Goal: Obtain resource: Download file/media

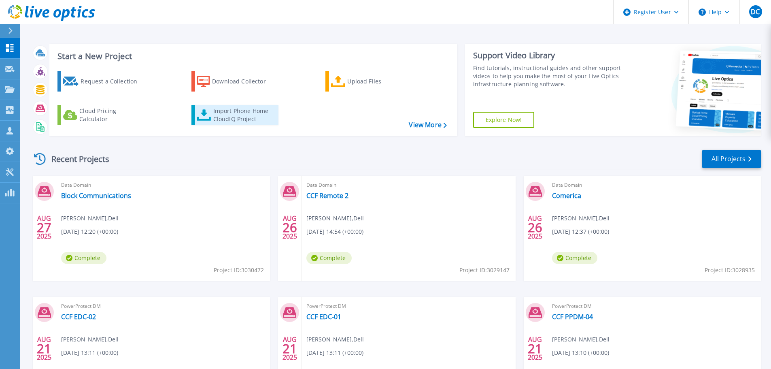
drag, startPoint x: 238, startPoint y: 127, endPoint x: 229, endPoint y: 119, distance: 11.8
click at [238, 127] on div "Request a Collection Download Collector Upload Files Cloud Pricing Calculator I…" at bounding box center [252, 98] width 402 height 67
click at [229, 119] on div "Import Phone Home CloudIQ Project" at bounding box center [244, 115] width 63 height 16
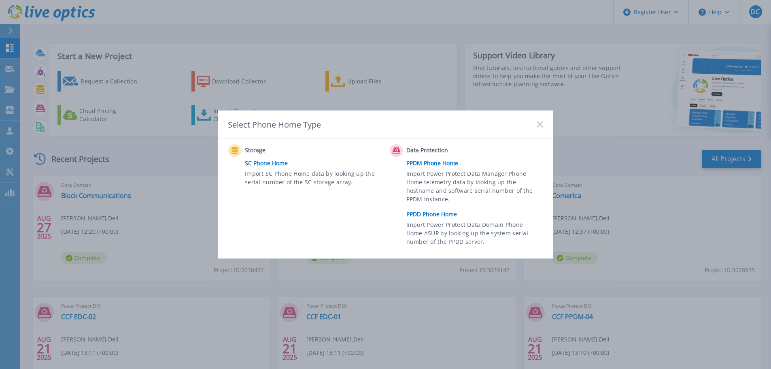
click at [437, 215] on link "PPDD Phone Home" at bounding box center [476, 214] width 141 height 12
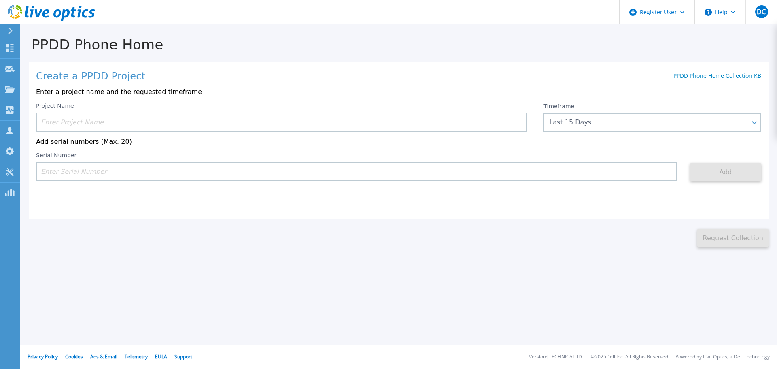
click at [85, 117] on input at bounding box center [281, 122] width 491 height 19
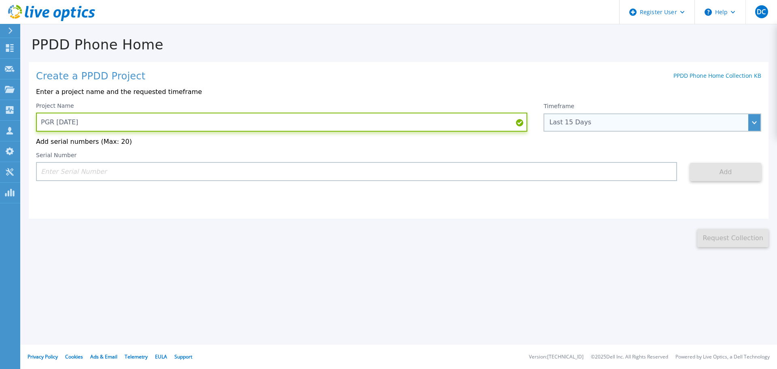
type input "PGR [DATE]"
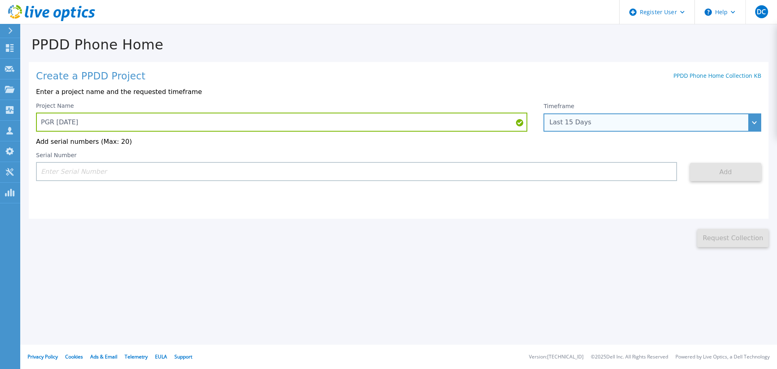
click at [578, 118] on div "Last 15 Days" at bounding box center [653, 122] width 218 height 18
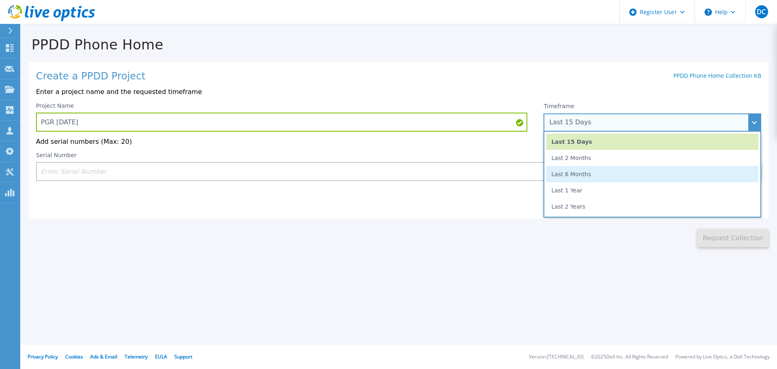
click at [573, 176] on li "Last 6 Months" at bounding box center [652, 174] width 212 height 16
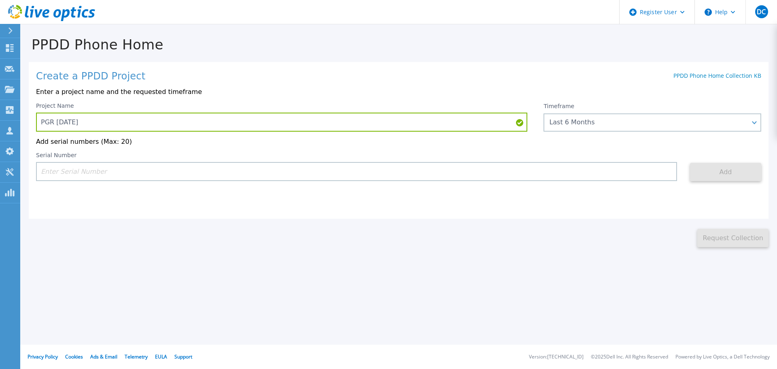
click at [81, 179] on input at bounding box center [356, 171] width 641 height 19
click at [73, 171] on input at bounding box center [356, 171] width 641 height 19
paste input "APM00213916536"
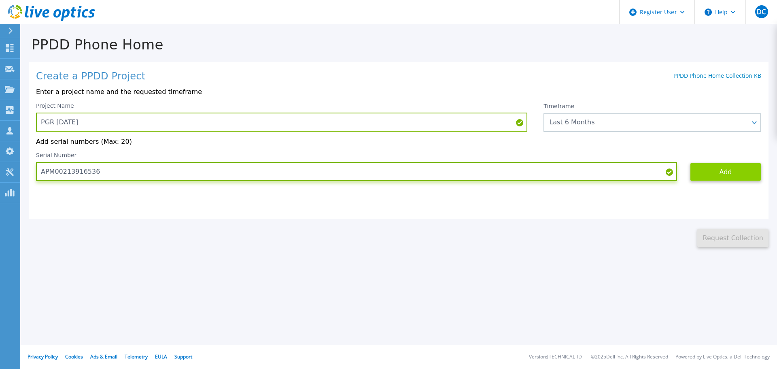
type input "APM00213916536"
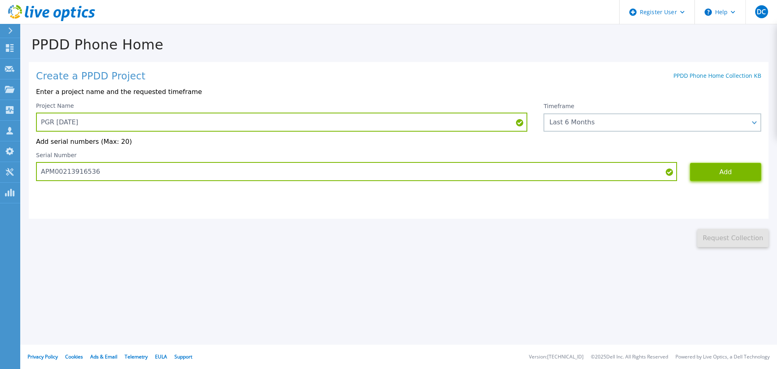
click at [734, 164] on button "Add" at bounding box center [725, 172] width 71 height 18
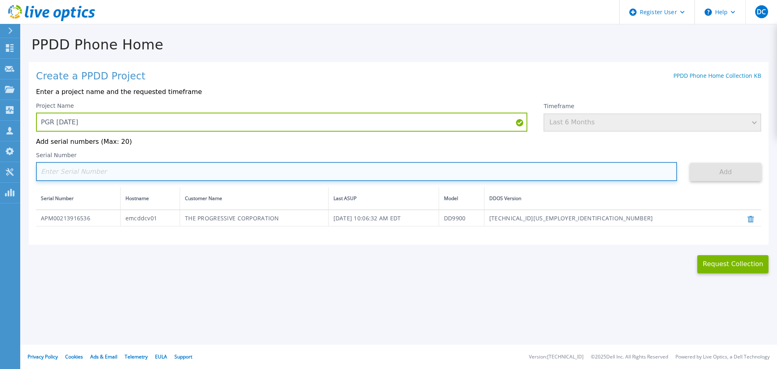
click at [98, 174] on input at bounding box center [356, 171] width 641 height 19
paste input "APM00213916536"
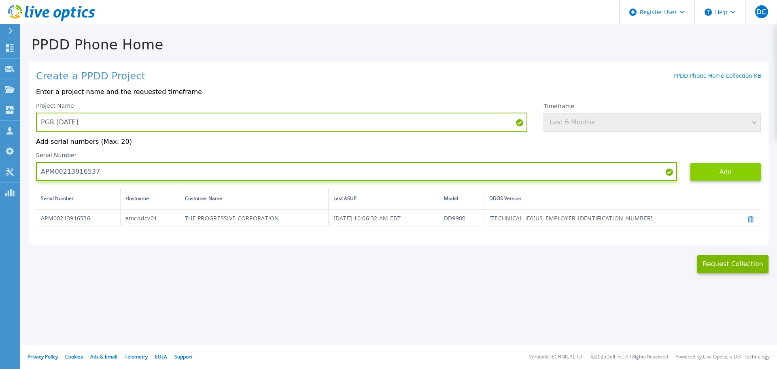
type input "APM00213916537"
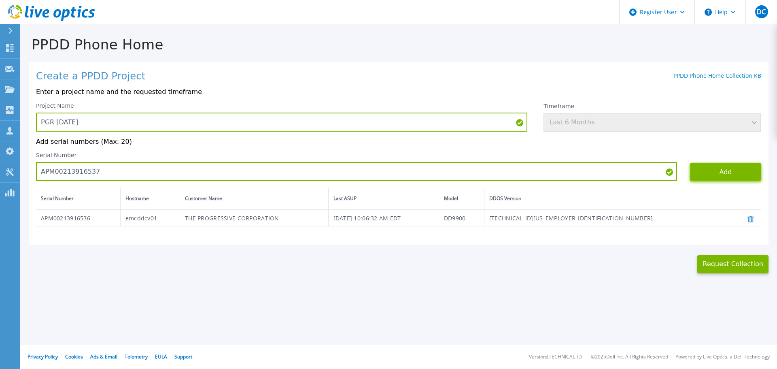
click at [726, 170] on button "Add" at bounding box center [725, 172] width 71 height 18
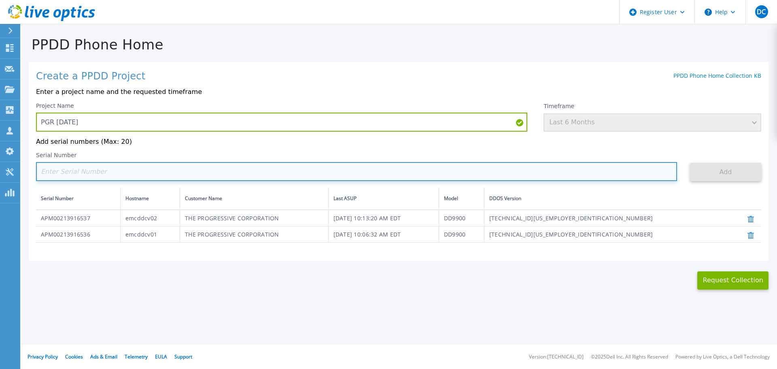
click at [121, 174] on input at bounding box center [356, 171] width 641 height 19
paste input "APM00213916536"
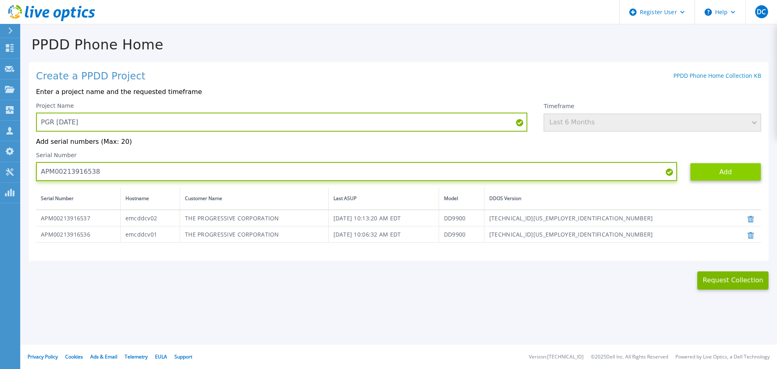
type input "APM00213916538"
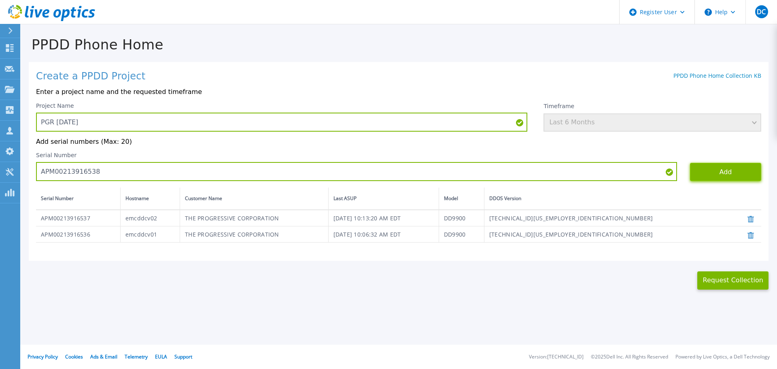
click at [713, 166] on button "Add" at bounding box center [725, 172] width 71 height 18
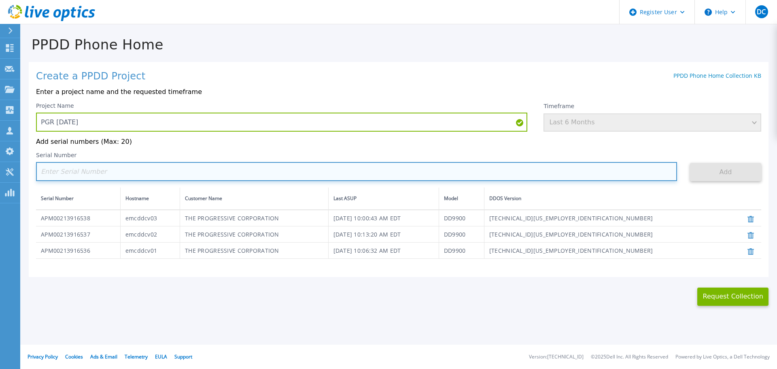
click at [138, 170] on input at bounding box center [356, 171] width 641 height 19
paste input "APM00215215842"
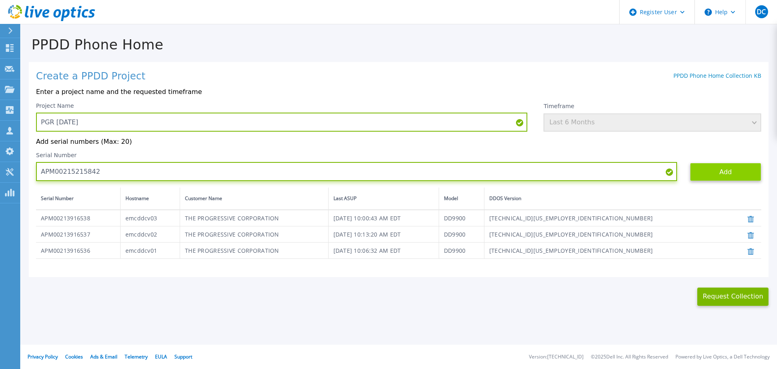
type input "APM00215215842"
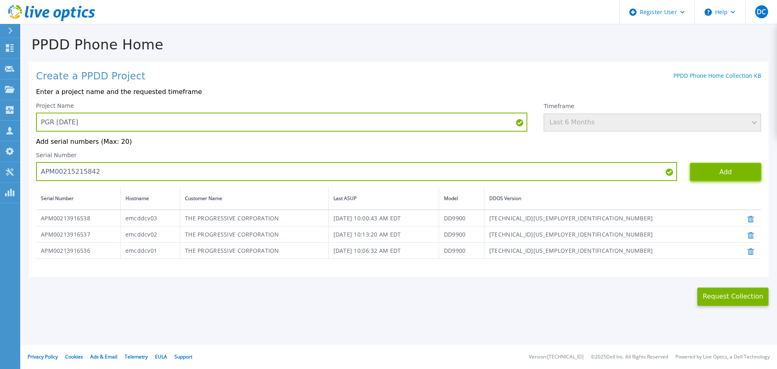
click at [734, 174] on button "Add" at bounding box center [725, 172] width 71 height 18
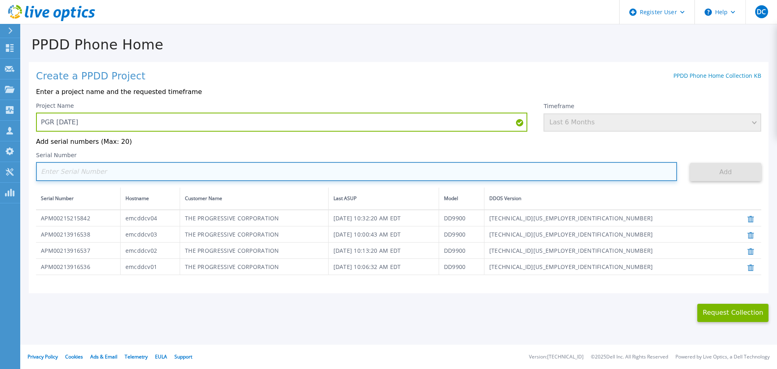
click at [91, 176] on input at bounding box center [356, 171] width 641 height 19
paste input "APM00201613887"
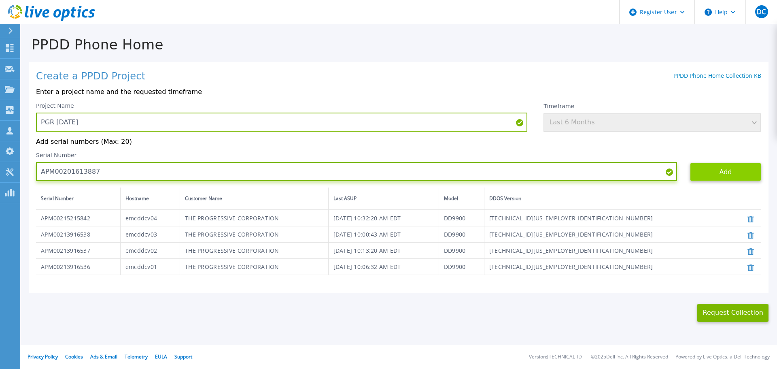
type input "APM00201613887"
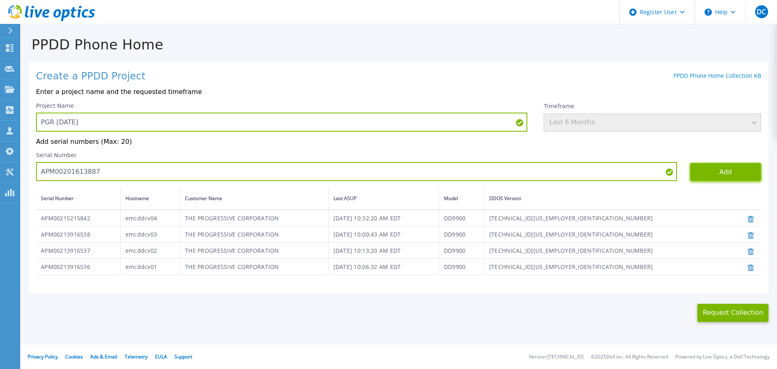
click at [727, 169] on button "Add" at bounding box center [725, 172] width 71 height 18
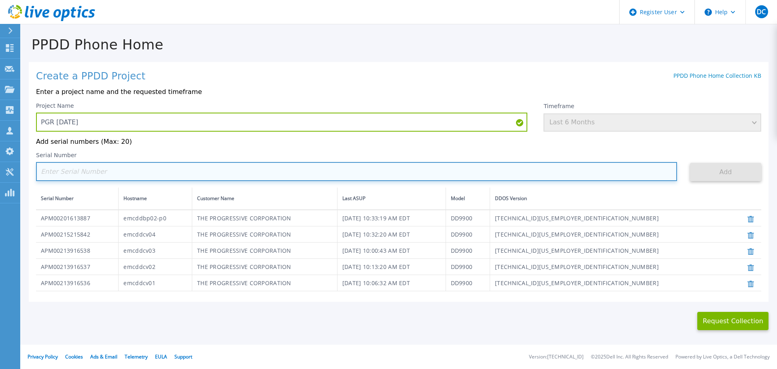
click at [89, 172] on input at bounding box center [356, 171] width 641 height 19
paste input "APM00201615439"
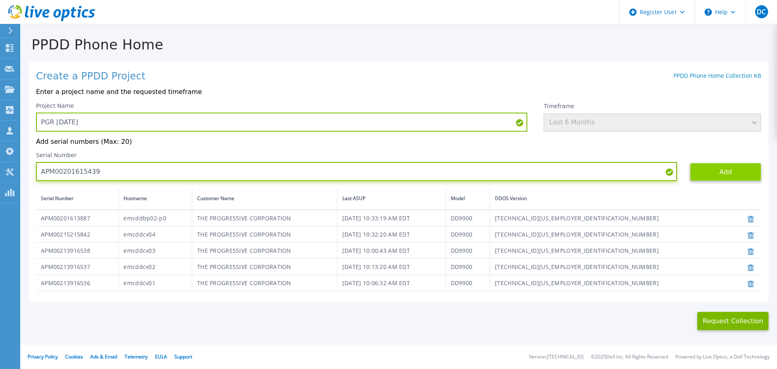
type input "APM00201615439"
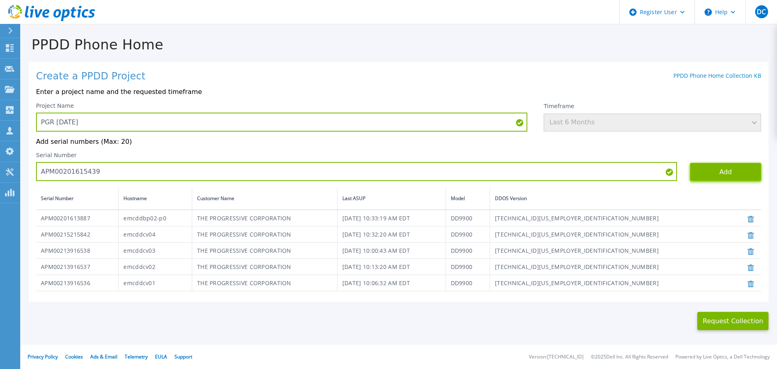
click at [708, 173] on button "Add" at bounding box center [725, 172] width 71 height 18
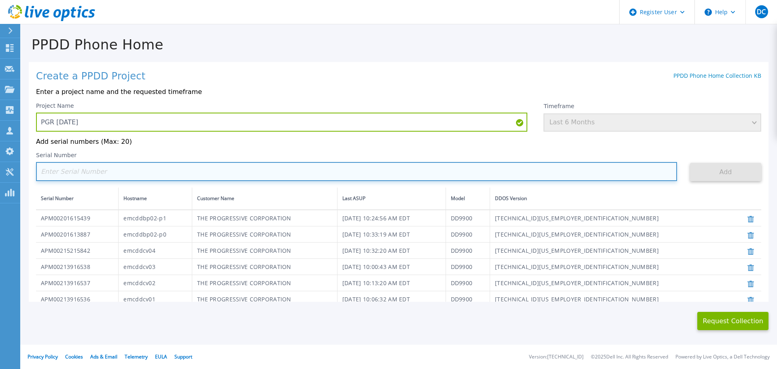
click at [152, 172] on input at bounding box center [356, 171] width 641 height 19
paste input "APM00200904738"
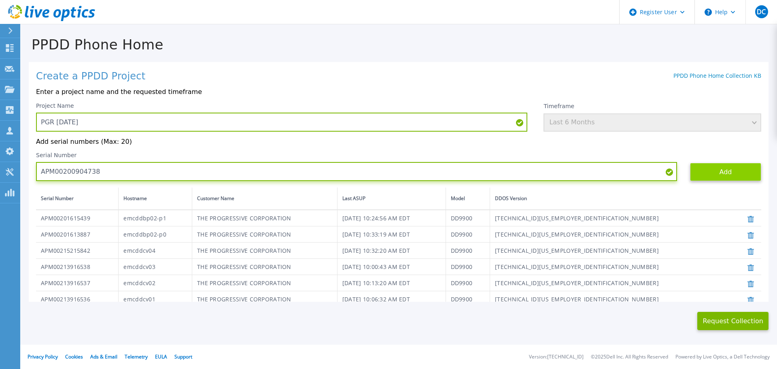
type input "APM00200904738"
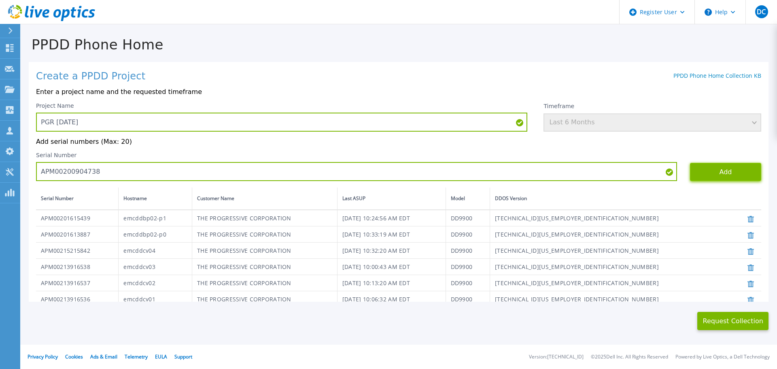
click at [707, 169] on button "Add" at bounding box center [725, 172] width 71 height 18
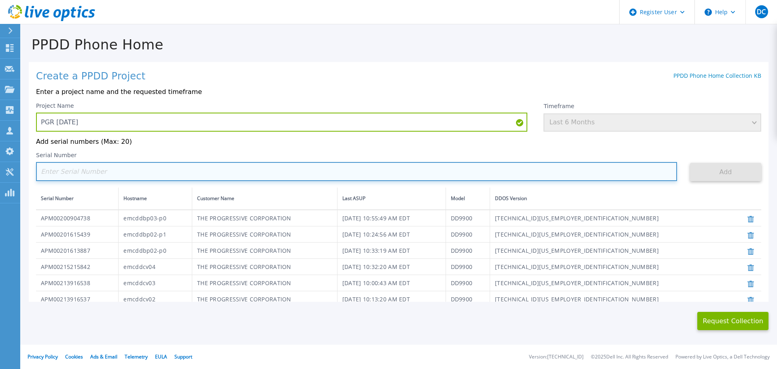
click at [87, 169] on input at bounding box center [356, 171] width 641 height 19
paste input "APM00200905070"
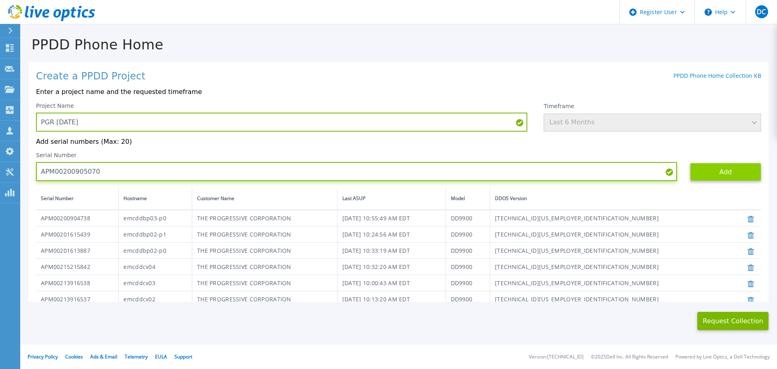
type input "APM00200905070"
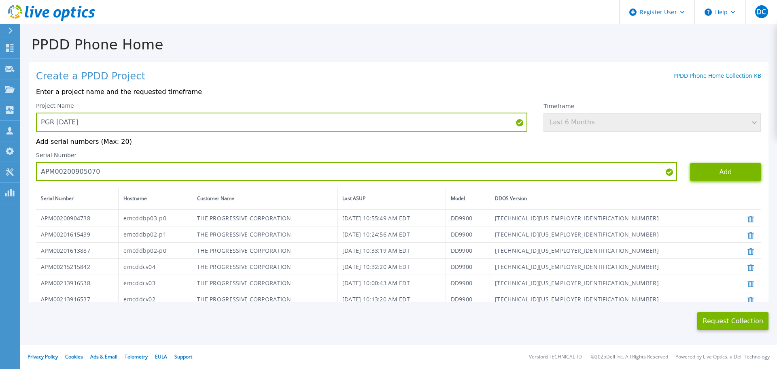
click at [690, 172] on button "Add" at bounding box center [725, 172] width 71 height 18
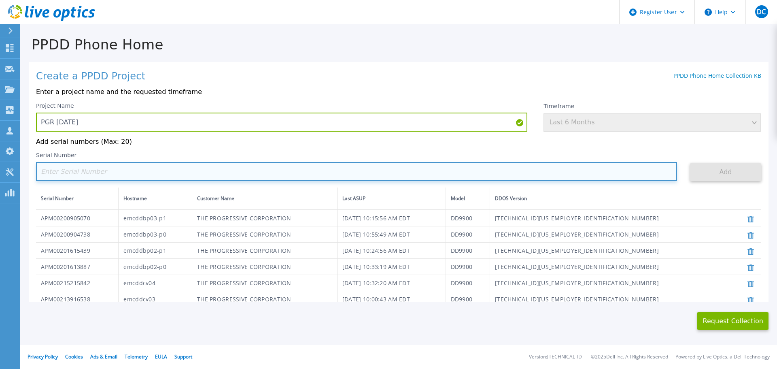
click at [122, 176] on input at bounding box center [356, 171] width 641 height 19
paste input "APM00214801078"
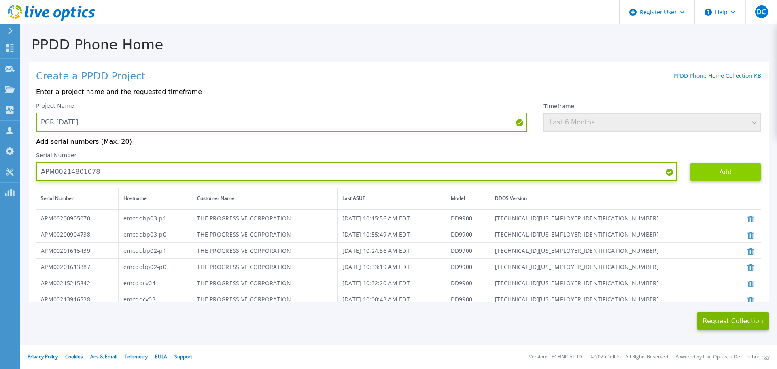
type input "APM00214801078"
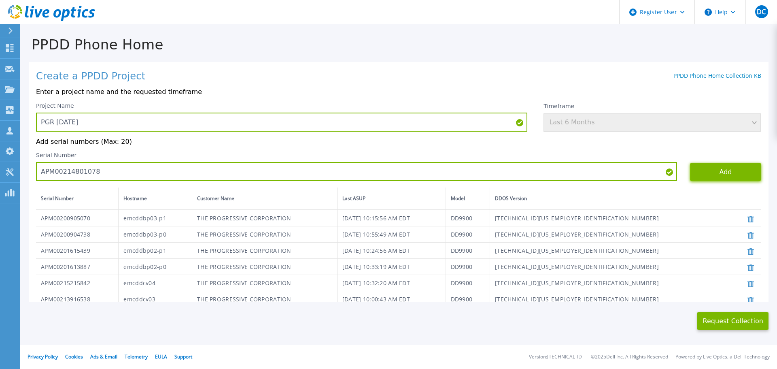
click at [724, 178] on button "Add" at bounding box center [725, 172] width 71 height 18
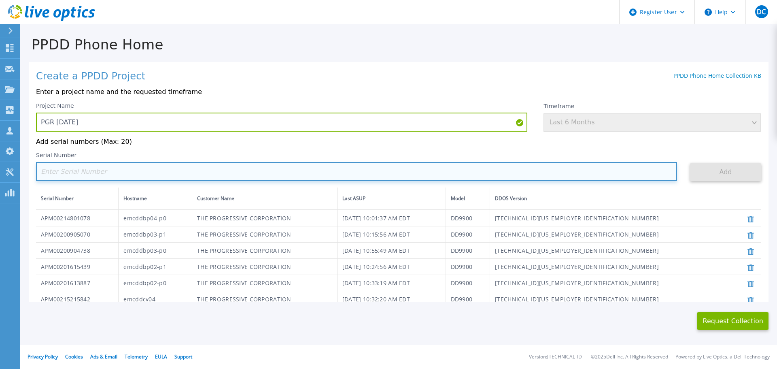
click at [164, 172] on input at bounding box center [356, 171] width 641 height 19
paste input "APM00214801079"
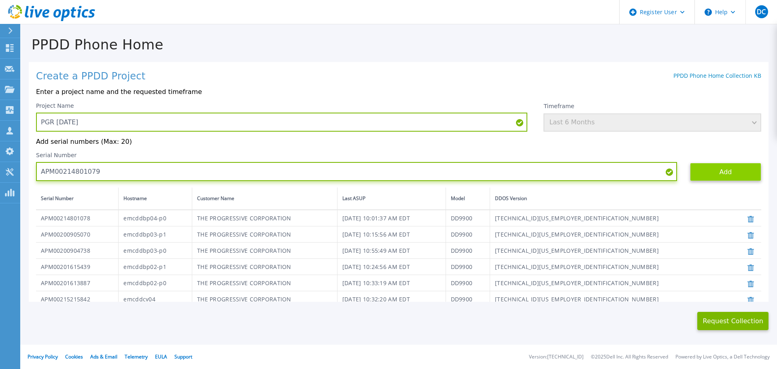
type input "APM00214801079"
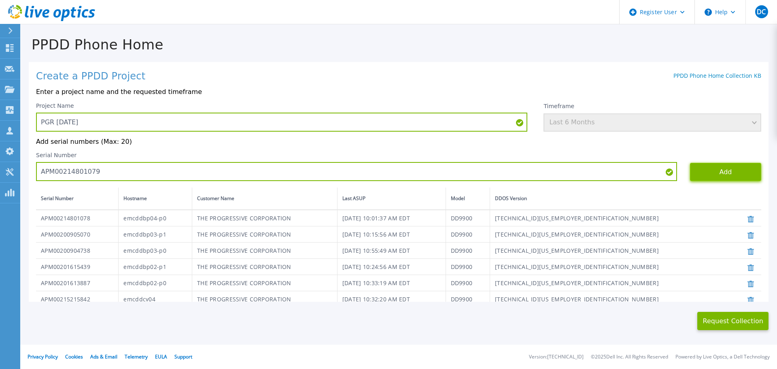
click at [730, 167] on button "Add" at bounding box center [725, 172] width 71 height 18
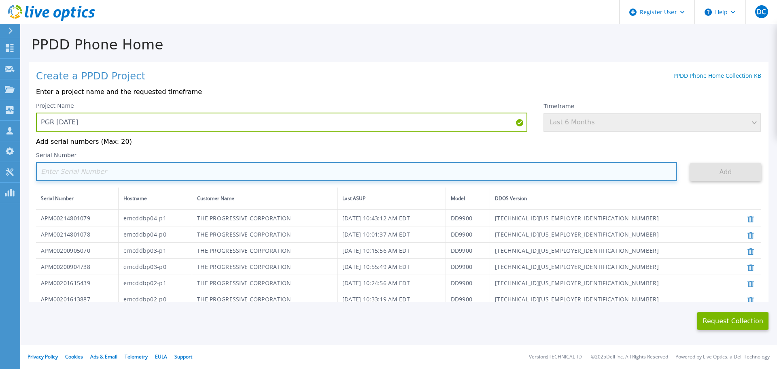
click at [131, 171] on input at bounding box center [356, 171] width 641 height 19
paste input "APM00200904739"
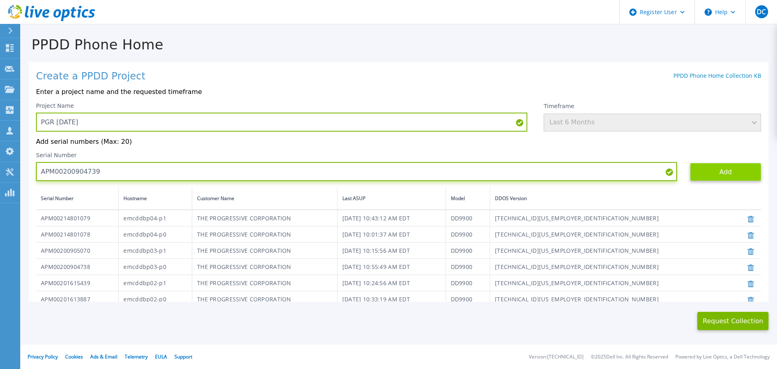
type input "APM00200904739"
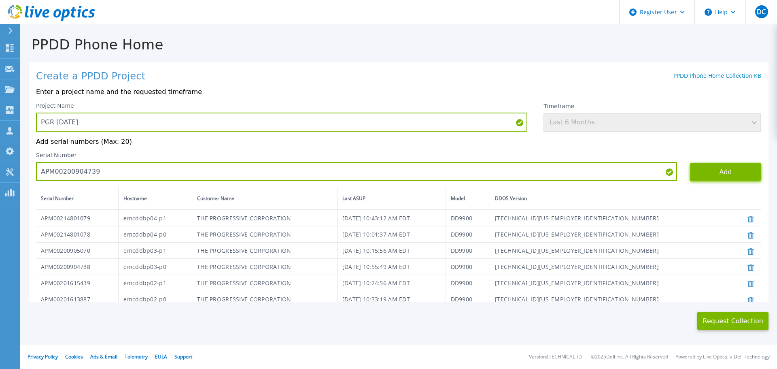
click at [721, 176] on button "Add" at bounding box center [725, 172] width 71 height 18
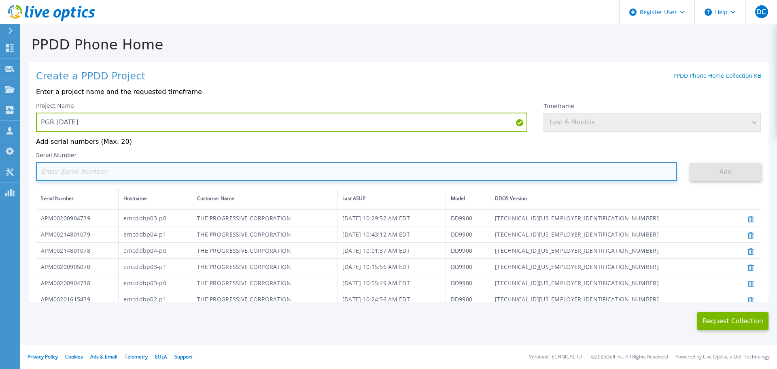
click at [371, 179] on input at bounding box center [356, 171] width 641 height 19
paste input "APM00200905071"
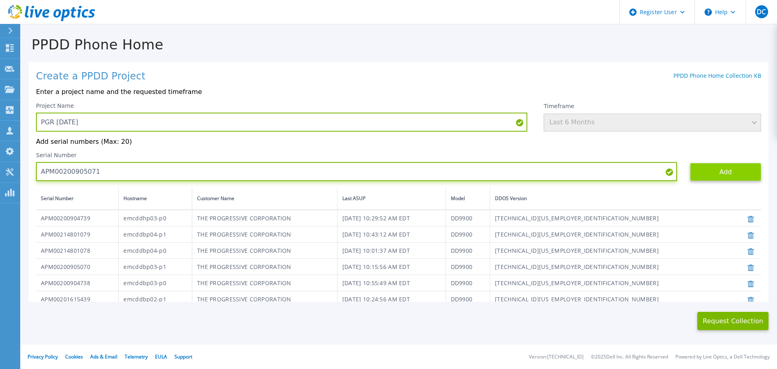
type input "APM00200905071"
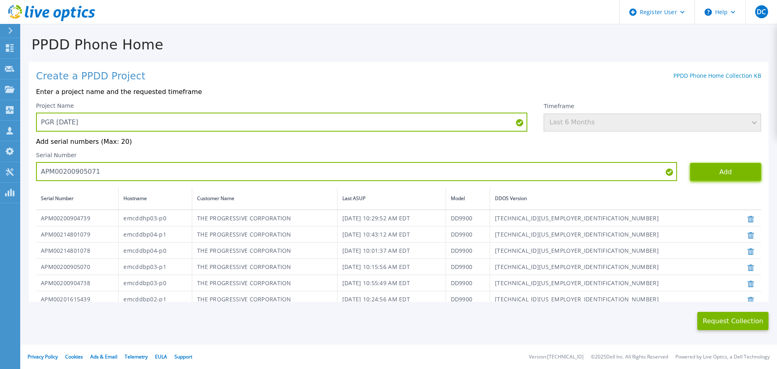
click at [734, 170] on button "Add" at bounding box center [725, 172] width 71 height 18
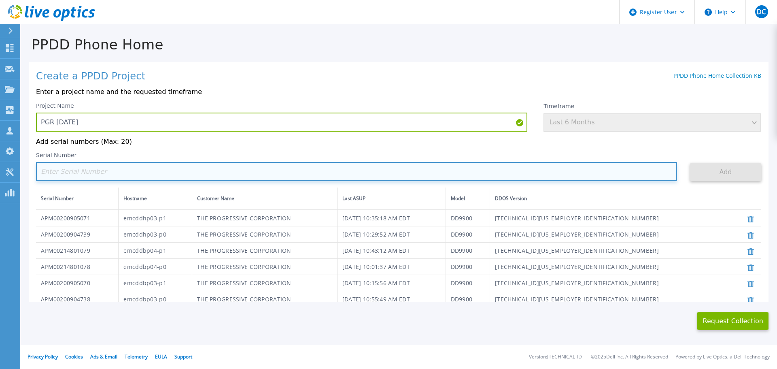
click at [103, 174] on input at bounding box center [356, 171] width 641 height 19
paste input "APM00215215352"
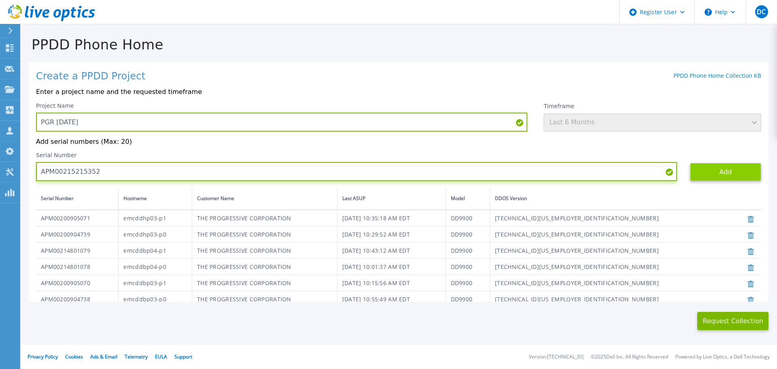
type input "APM00215215352"
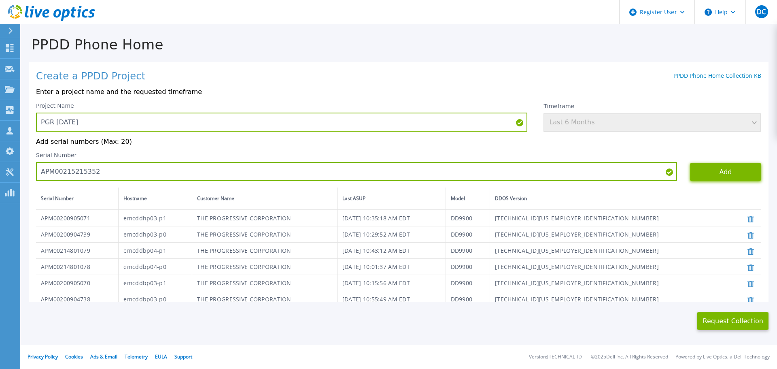
click at [723, 172] on button "Add" at bounding box center [725, 172] width 71 height 18
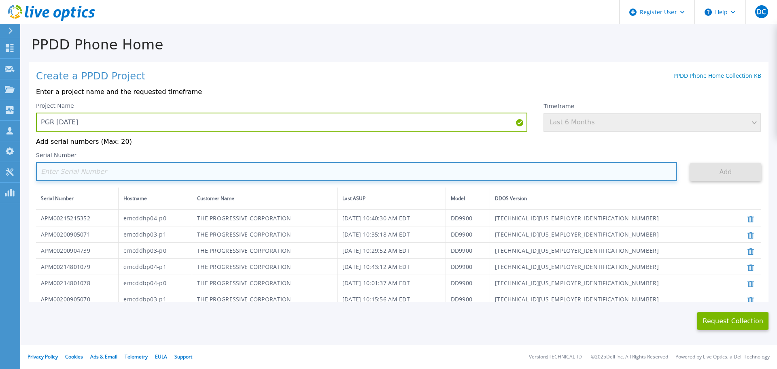
click at [105, 170] on input at bounding box center [356, 171] width 641 height 19
paste input "APM00215215355"
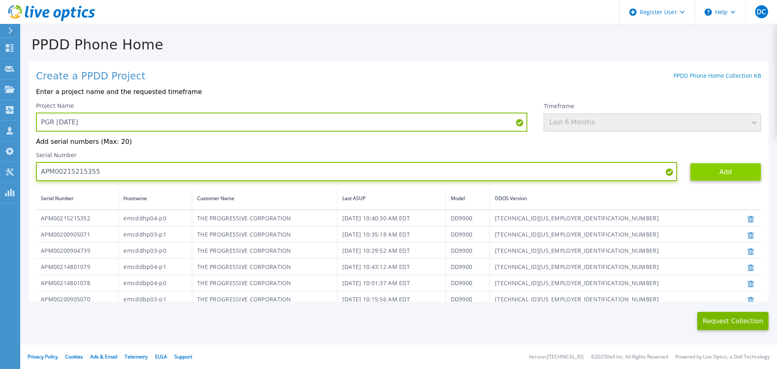
type input "APM00215215355"
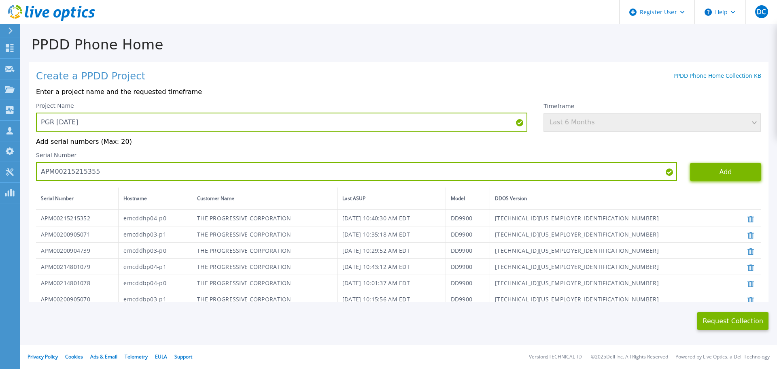
click at [710, 169] on button "Add" at bounding box center [725, 172] width 71 height 18
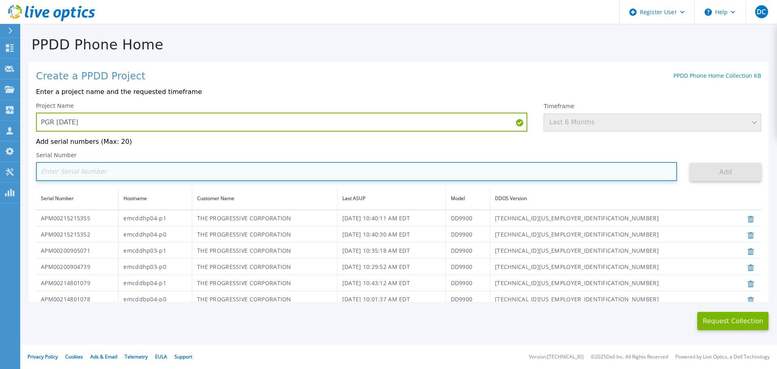
click at [61, 174] on input at bounding box center [356, 171] width 641 height 19
paste input "APX00242601520"
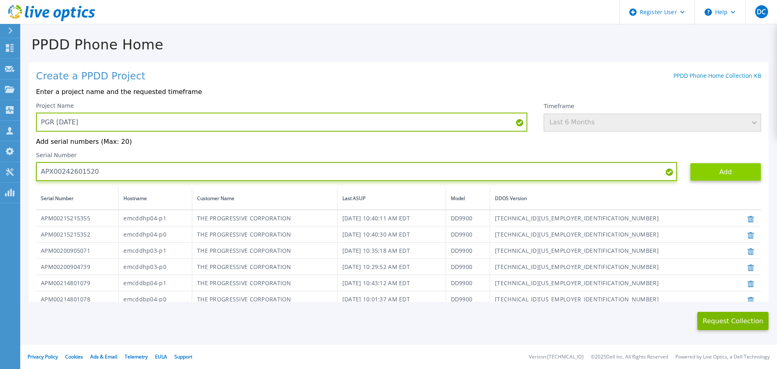
type input "APX00242601520"
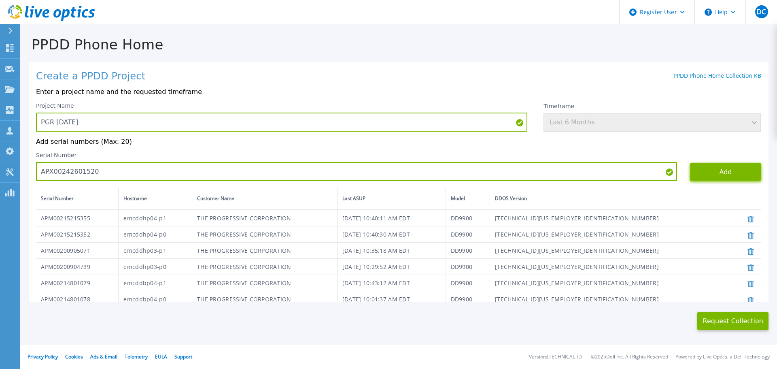
click at [709, 175] on button "Add" at bounding box center [725, 172] width 71 height 18
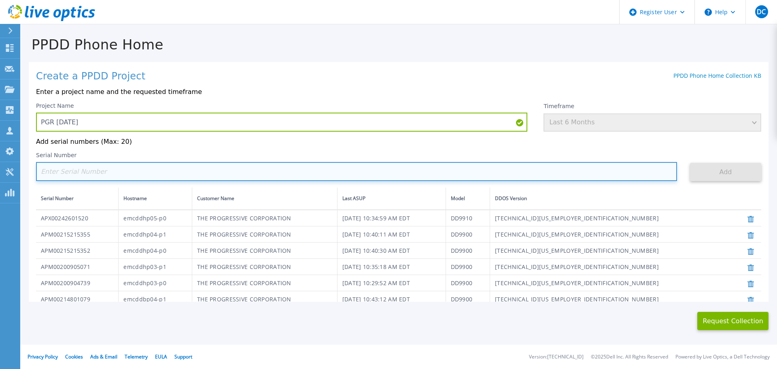
click at [121, 172] on input at bounding box center [356, 171] width 641 height 19
paste input "APX00242601521"
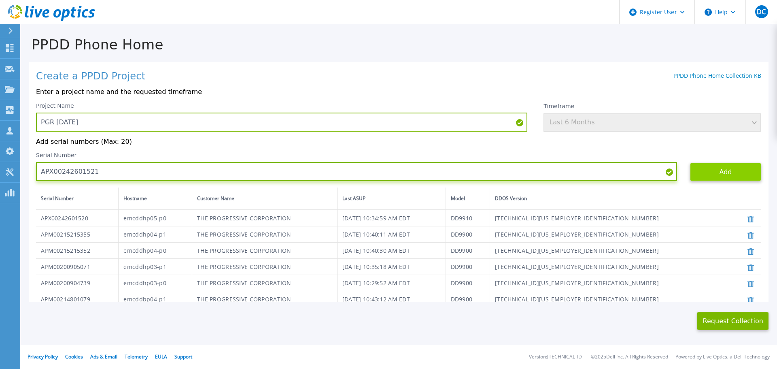
type input "APX00242601521"
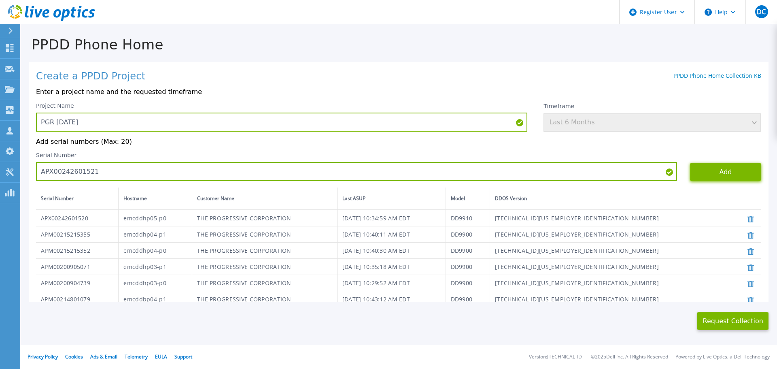
click at [725, 172] on button "Add" at bounding box center [725, 172] width 71 height 18
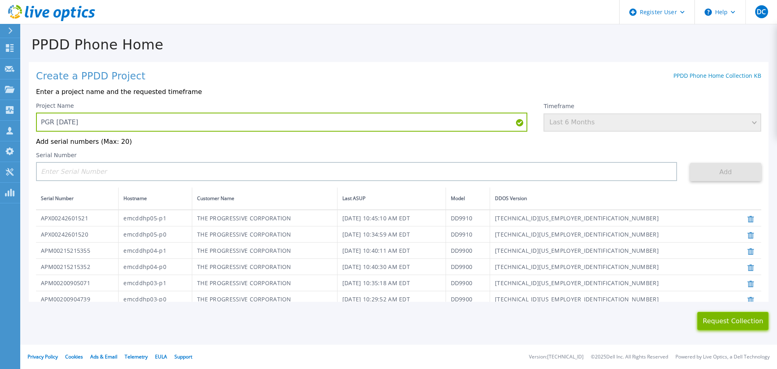
click at [720, 314] on button "Request Collection" at bounding box center [732, 321] width 71 height 18
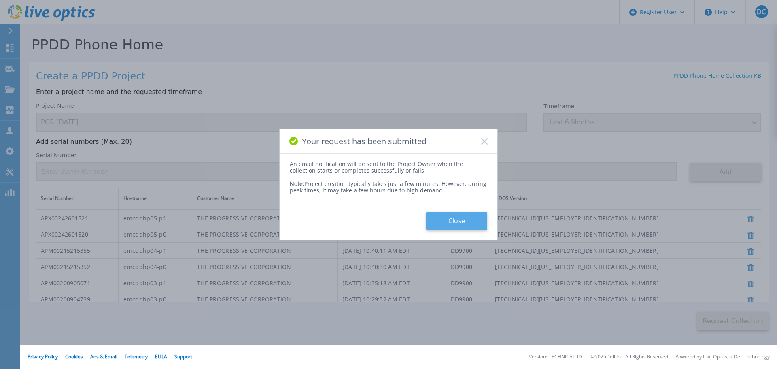
click at [459, 225] on button "Close" at bounding box center [456, 221] width 61 height 18
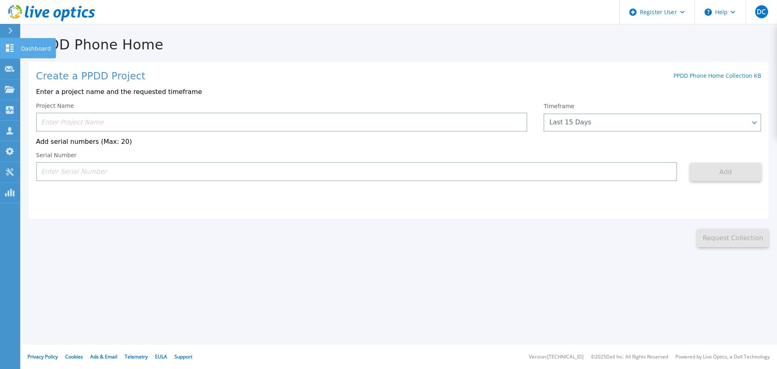
click at [11, 46] on icon at bounding box center [10, 48] width 10 height 8
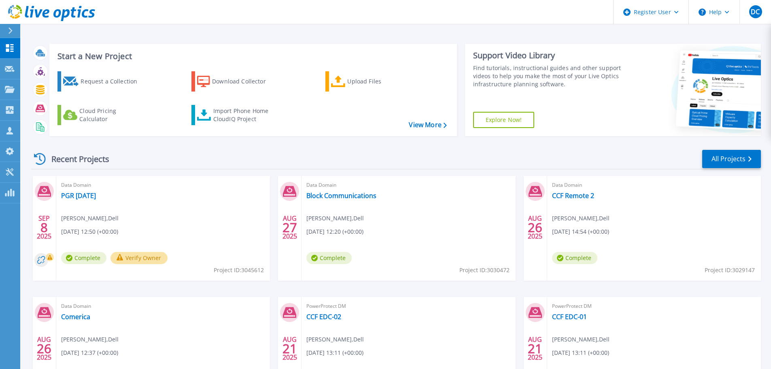
click at [147, 258] on button "Verify Owner" at bounding box center [138, 258] width 57 height 12
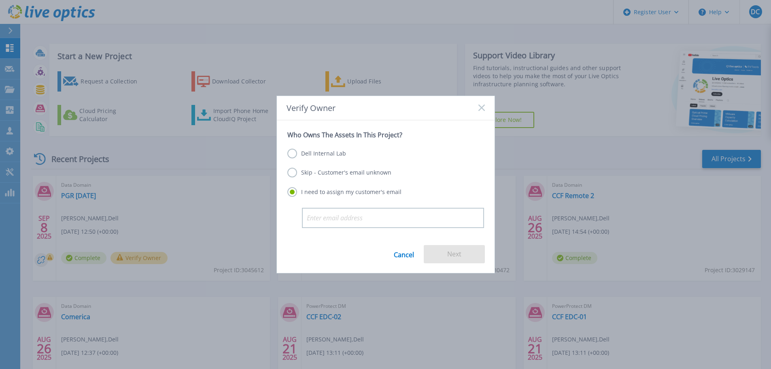
click at [316, 154] on label "Dell Internal Lab" at bounding box center [316, 154] width 59 height 10
click at [0, 0] on input "Dell Internal Lab" at bounding box center [0, 0] width 0 height 0
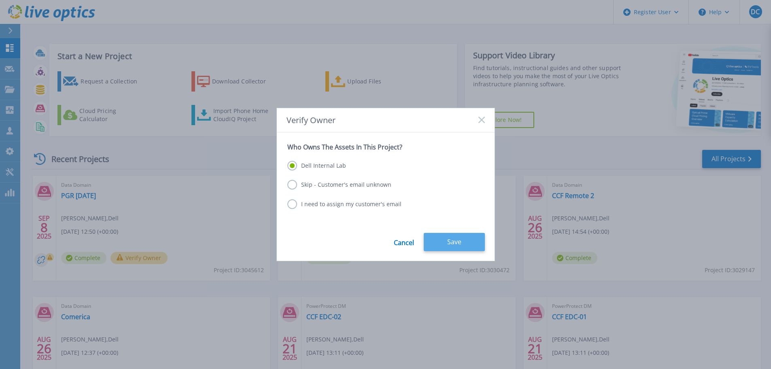
click at [458, 240] on button "Save" at bounding box center [454, 242] width 61 height 18
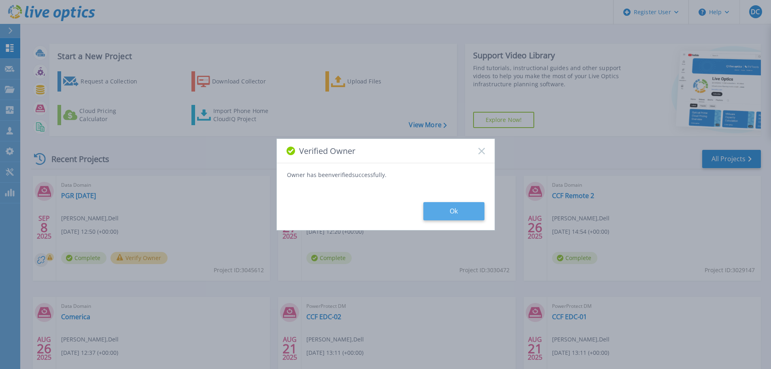
click at [455, 213] on button "Ok" at bounding box center [453, 211] width 61 height 18
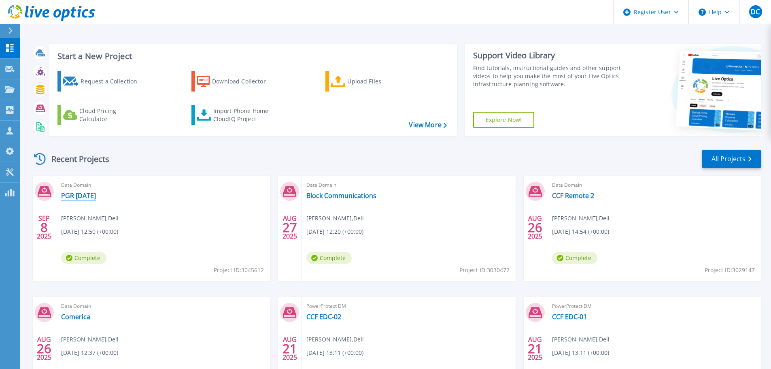
click at [79, 193] on link "PGR [DATE]" at bounding box center [78, 195] width 35 height 8
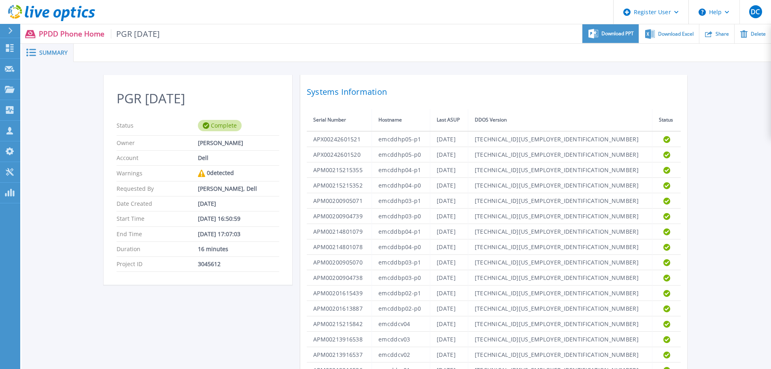
click at [623, 36] on span "Download PPT" at bounding box center [617, 33] width 32 height 5
click at [672, 38] on div "Download Excel" at bounding box center [668, 33] width 59 height 19
